Goal: Task Accomplishment & Management: Manage account settings

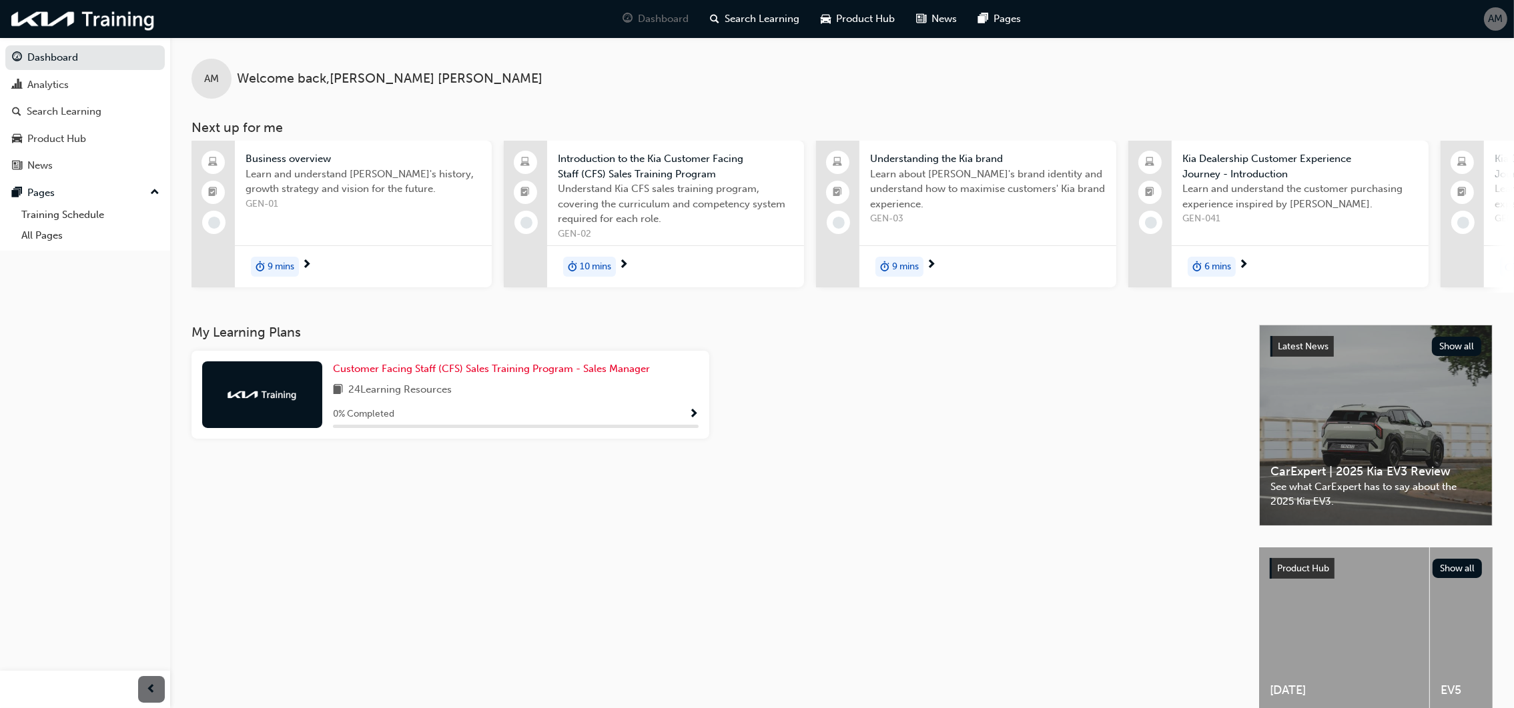
click at [1493, 21] on span "AM" at bounding box center [1495, 18] width 15 height 15
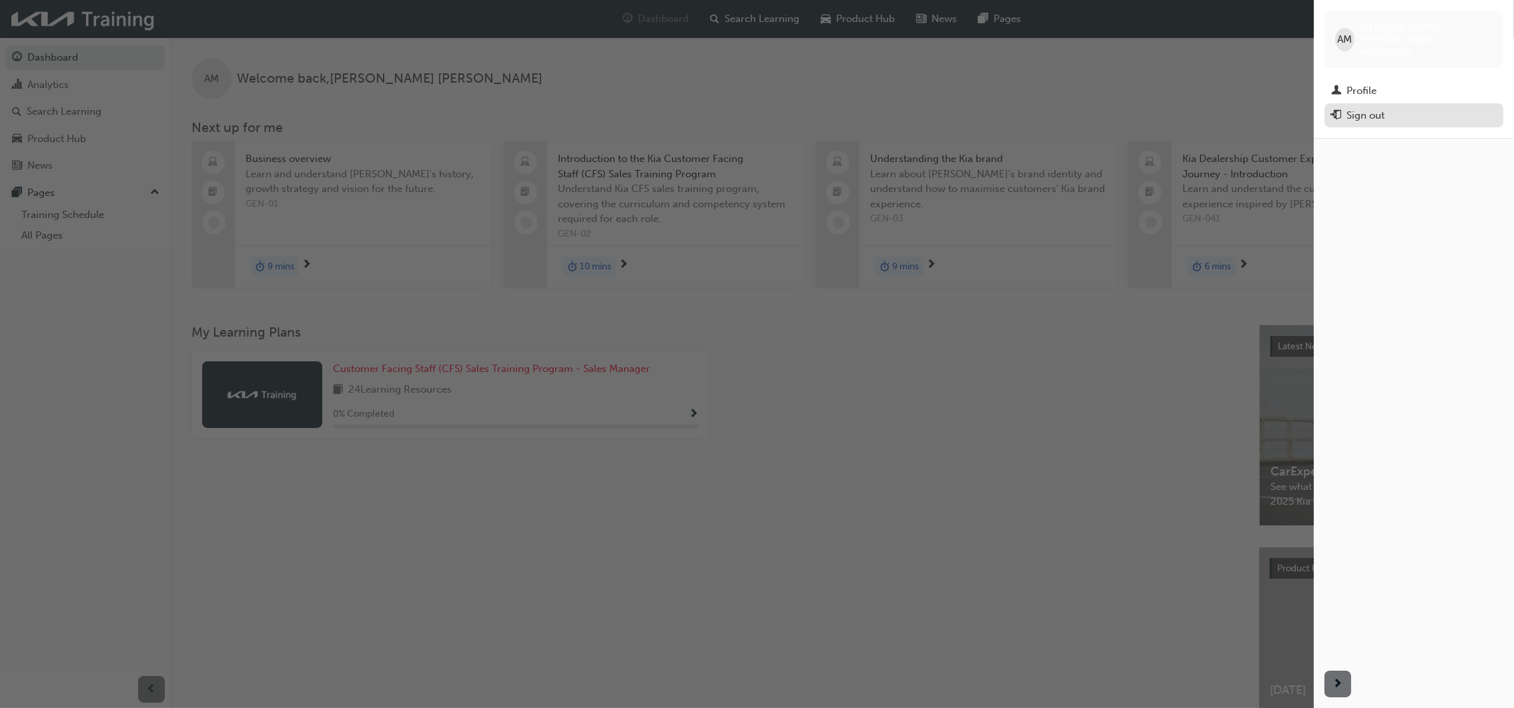
click at [1359, 108] on div "Sign out" at bounding box center [1365, 115] width 38 height 15
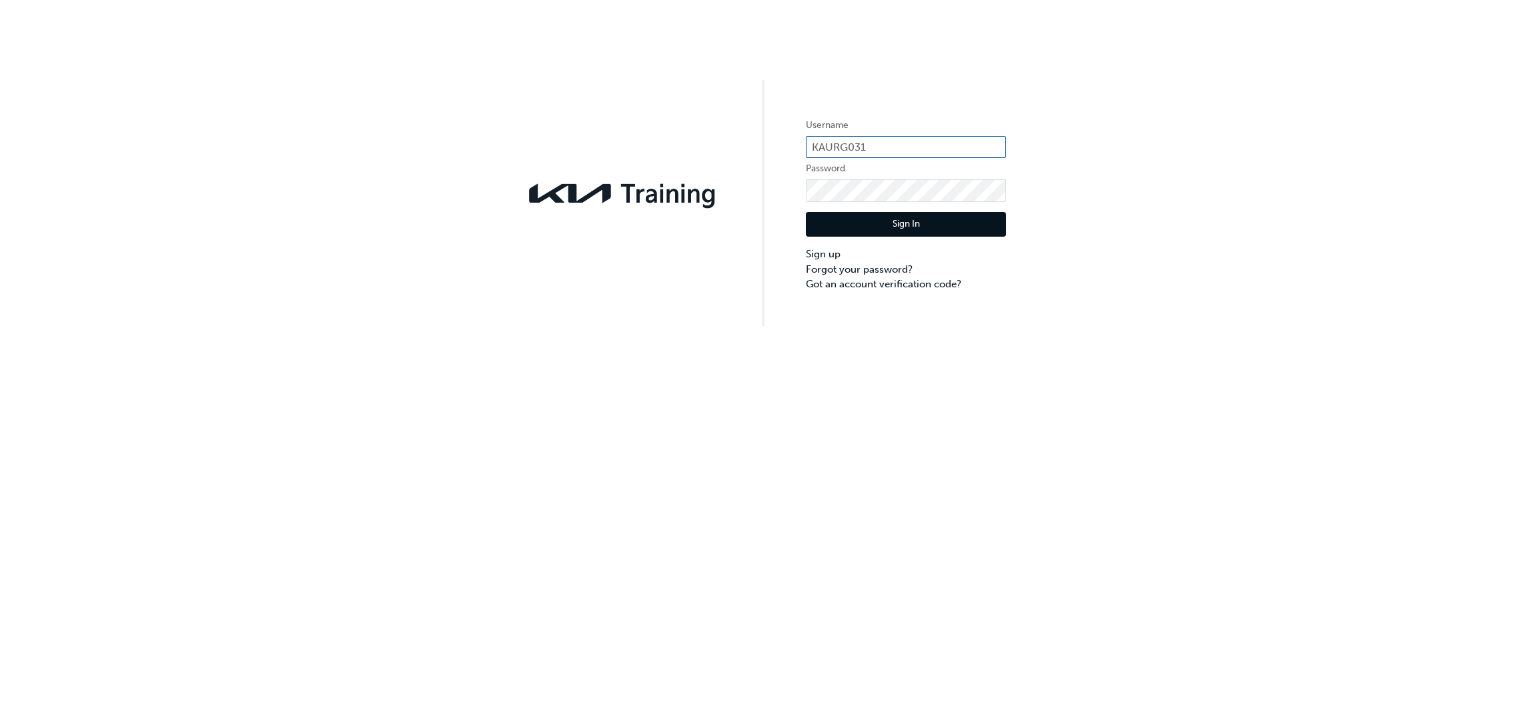
click at [887, 150] on input "KAURG031" at bounding box center [906, 147] width 200 height 23
type input "K"
type input "KAU82454"
click at [849, 442] on div "Username KAU82454 Password Sign In Sign up Forgot your password? Got an account…" at bounding box center [764, 354] width 1529 height 708
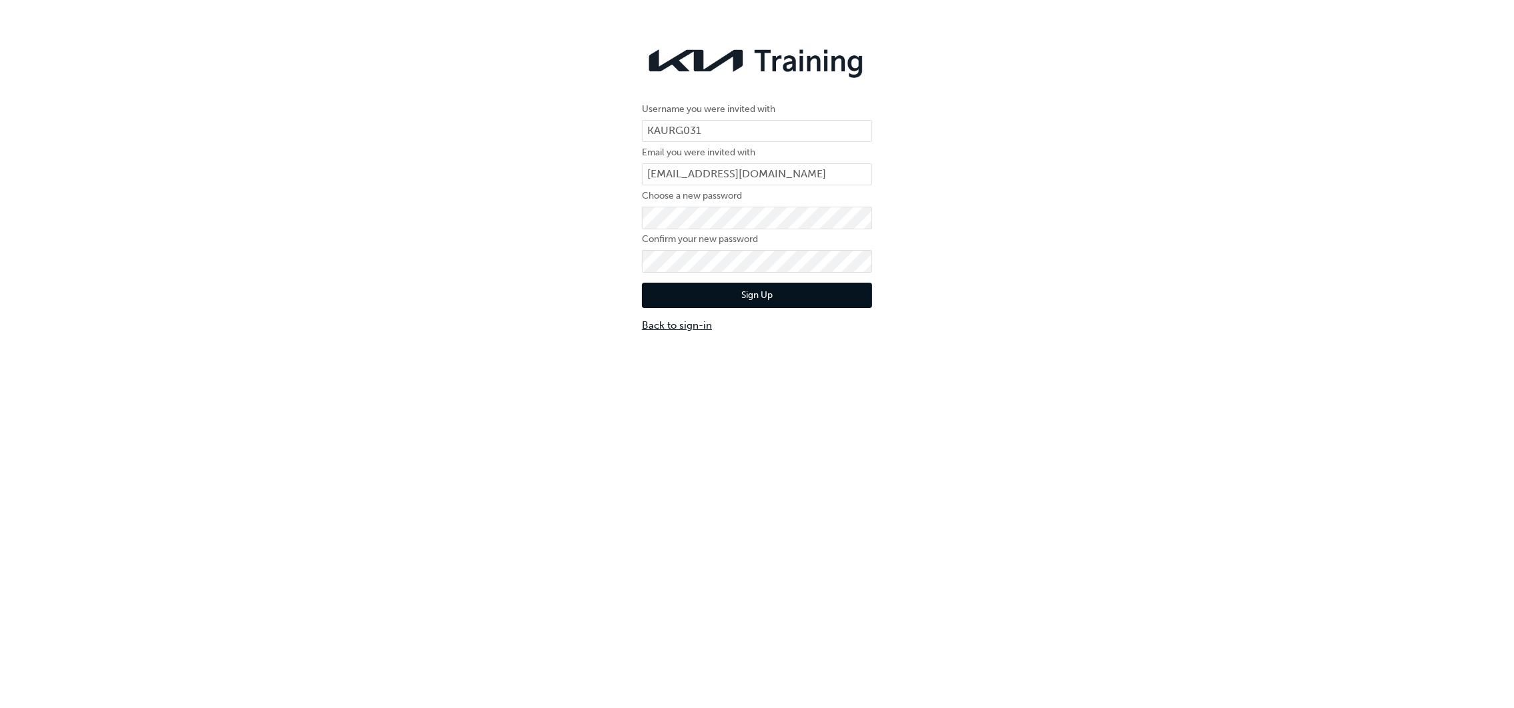
click at [677, 330] on link "Back to sign-in" at bounding box center [757, 325] width 230 height 15
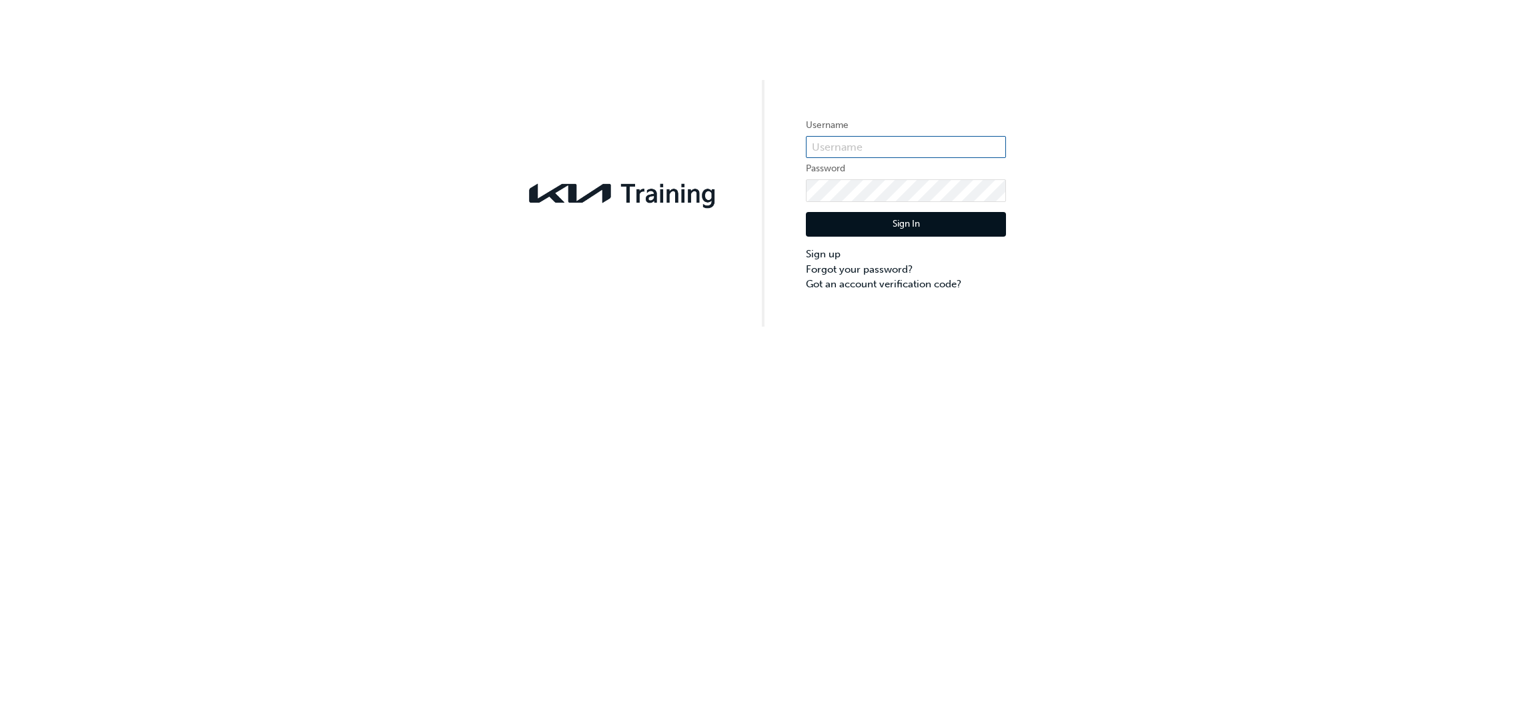
type input "KAURG031"
click at [897, 225] on button "Sign In" at bounding box center [906, 224] width 200 height 25
